Goal: Task Accomplishment & Management: Manage account settings

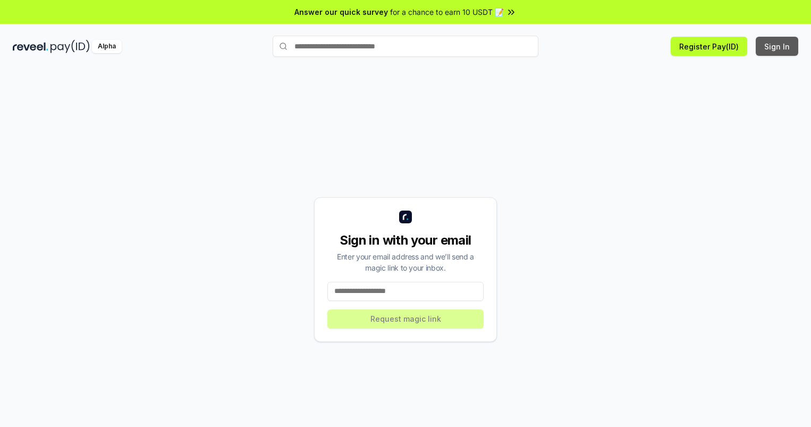
click at [778, 46] on button "Sign In" at bounding box center [777, 46] width 43 height 19
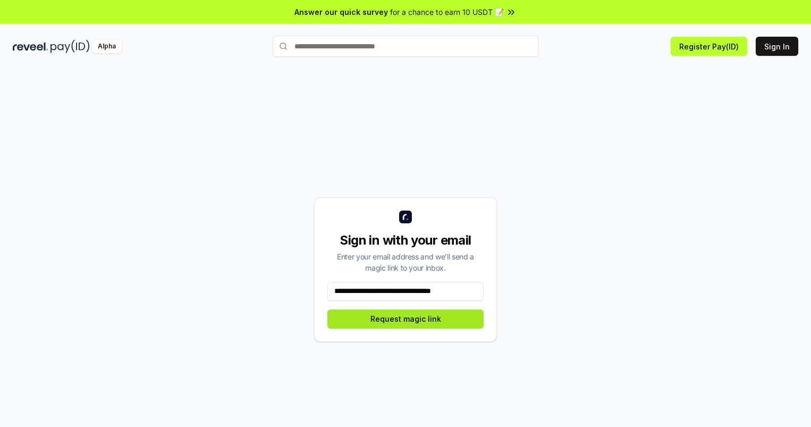
type input "**********"
click at [406, 319] on button "Request magic link" at bounding box center [406, 318] width 156 height 19
